Goal: Task Accomplishment & Management: Manage account settings

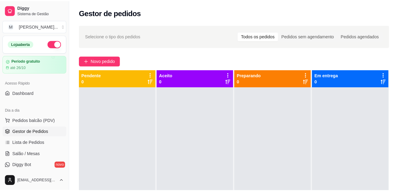
scroll to position [30, 0]
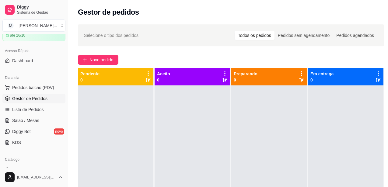
click at [349, 59] on div "Novo pedido" at bounding box center [231, 60] width 306 height 10
click at [38, 92] on button "Pedidos balcão (PDV)" at bounding box center [33, 87] width 63 height 10
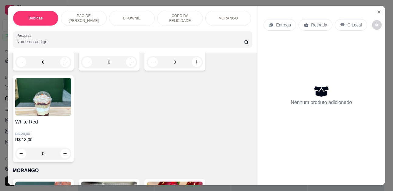
scroll to position [852, 0]
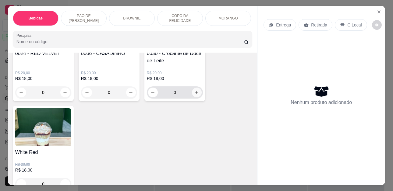
click at [194, 95] on icon "increase-product-quantity" at bounding box center [196, 92] width 5 height 5
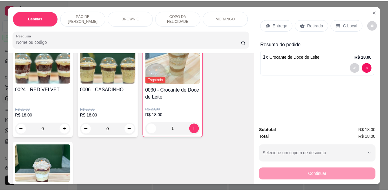
scroll to position [822, 0]
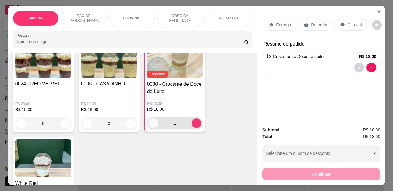
click at [148, 125] on button "decrease-product-quantity" at bounding box center [153, 123] width 10 height 10
type input "0"
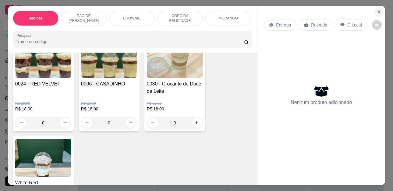
click at [376, 9] on icon "Close" at bounding box center [378, 11] width 5 height 5
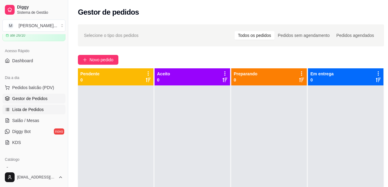
click at [17, 109] on span "Lista de Pedidos" at bounding box center [28, 109] width 32 height 6
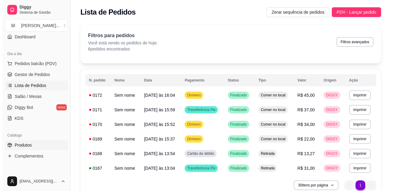
scroll to position [61, 0]
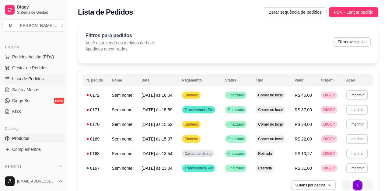
click at [17, 141] on span "Produtos" at bounding box center [20, 138] width 17 height 6
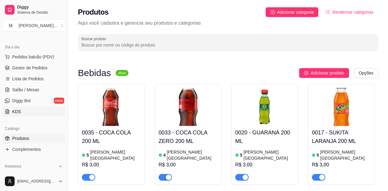
click at [2, 134] on link "Produtos" at bounding box center [33, 139] width 63 height 10
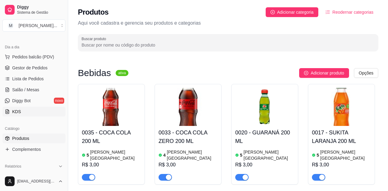
click at [47, 112] on link "KDS" at bounding box center [33, 112] width 63 height 10
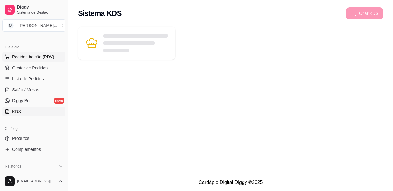
click at [26, 54] on span "Pedidos balcão (PDV)" at bounding box center [33, 57] width 42 height 6
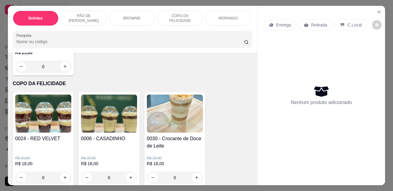
scroll to position [791, 0]
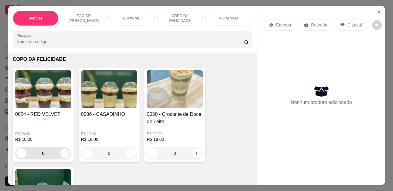
click at [63, 156] on icon "increase-product-quantity" at bounding box center [65, 153] width 5 height 5
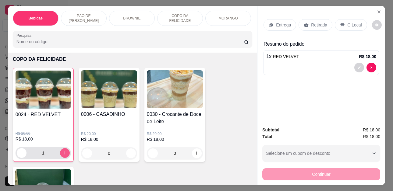
type input "1"
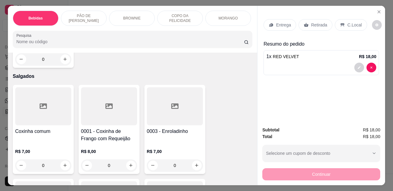
scroll to position [1218, 0]
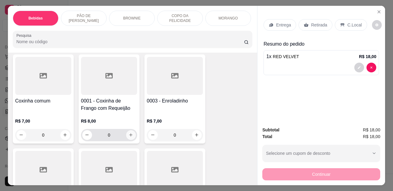
click at [130, 137] on icon "increase-product-quantity" at bounding box center [130, 135] width 5 height 5
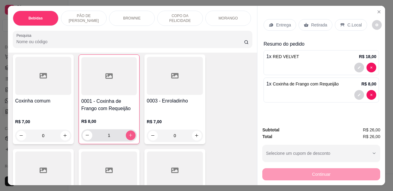
click at [130, 138] on icon "increase-product-quantity" at bounding box center [130, 135] width 5 height 5
type input "2"
click at [348, 22] on p "C.Local" at bounding box center [354, 25] width 14 height 6
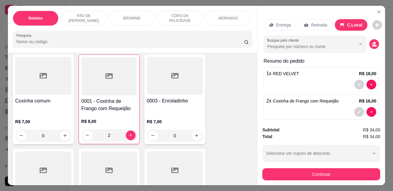
click at [331, 172] on button "Continuar" at bounding box center [321, 174] width 118 height 12
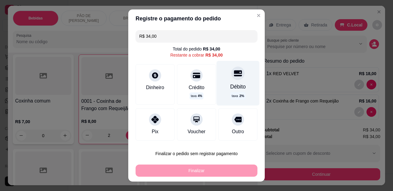
click at [234, 71] on icon at bounding box center [238, 74] width 8 height 6
type input "R$ 0,00"
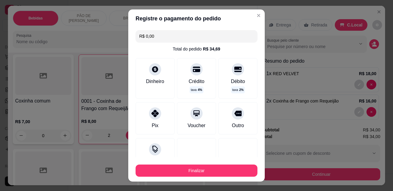
click at [202, 175] on button "Finalizar" at bounding box center [196, 171] width 122 height 12
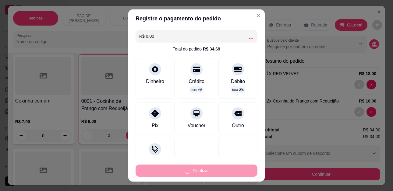
type input "0"
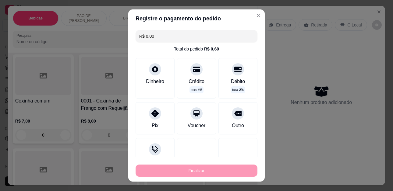
type input "-R$ 34,00"
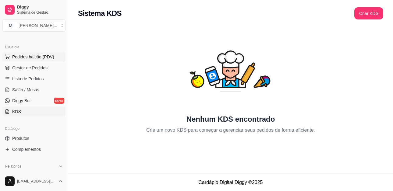
click at [45, 57] on span "Pedidos balcão (PDV)" at bounding box center [33, 57] width 42 height 6
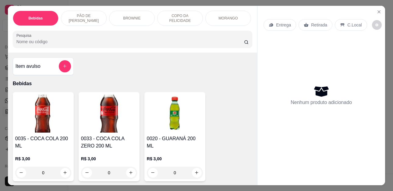
click at [376, 10] on icon "Close" at bounding box center [378, 11] width 5 height 5
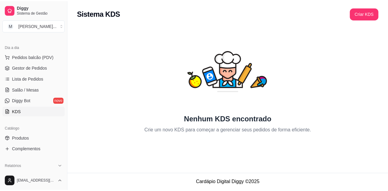
scroll to position [152, 0]
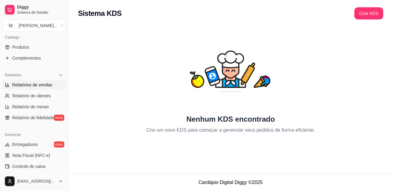
click at [48, 84] on span "Relatórios de vendas" at bounding box center [32, 85] width 40 height 6
select select "ALL"
select select "0"
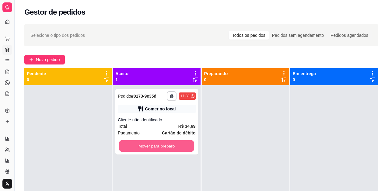
click at [164, 140] on button "Mover para preparo" at bounding box center [156, 146] width 75 height 12
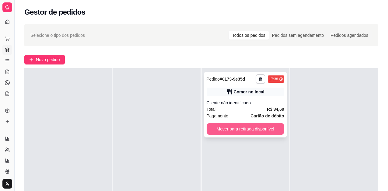
click at [242, 128] on button "Mover para retirada disponível" at bounding box center [246, 129] width 78 height 12
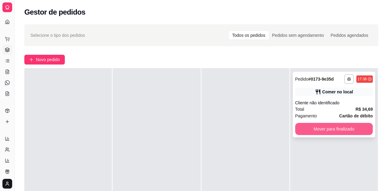
click at [327, 131] on button "Mover para finalizado" at bounding box center [334, 129] width 78 height 12
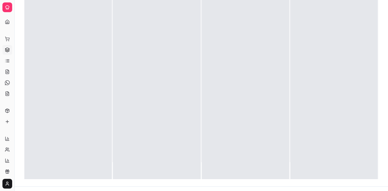
scroll to position [93, 0]
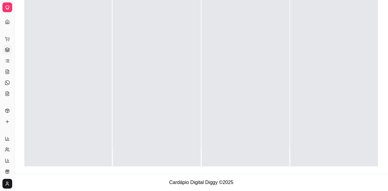
click at [173, 78] on div at bounding box center [156, 70] width 87 height 191
